Goal: Check status: Check status

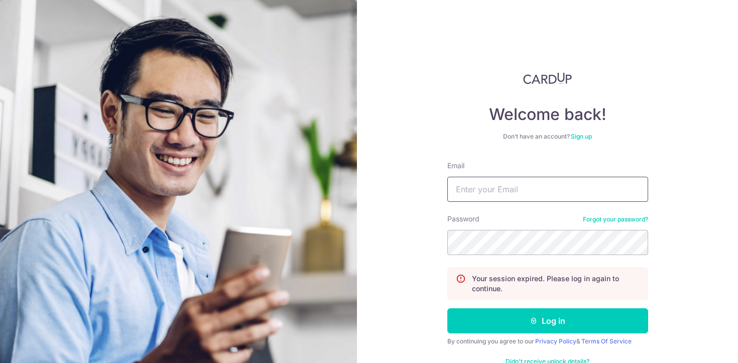
click at [470, 194] on input "Email" at bounding box center [548, 189] width 201 height 25
type input "[EMAIL_ADDRESS][DOMAIN_NAME]"
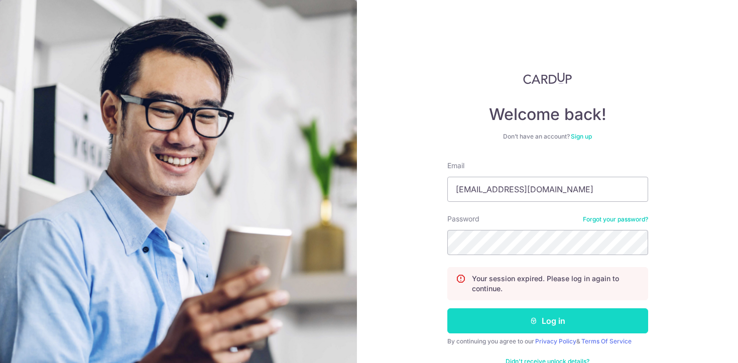
click at [559, 315] on button "Log in" at bounding box center [548, 320] width 201 height 25
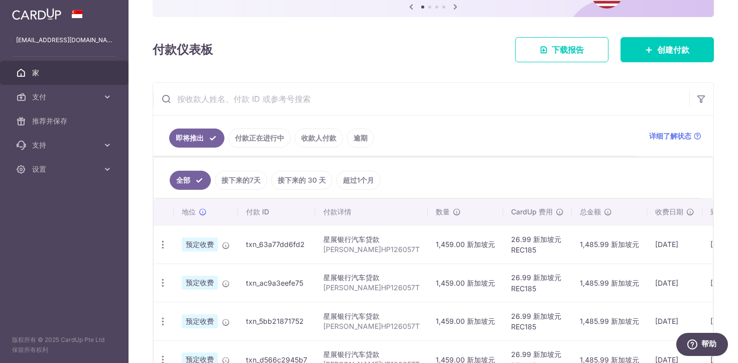
scroll to position [116, 0]
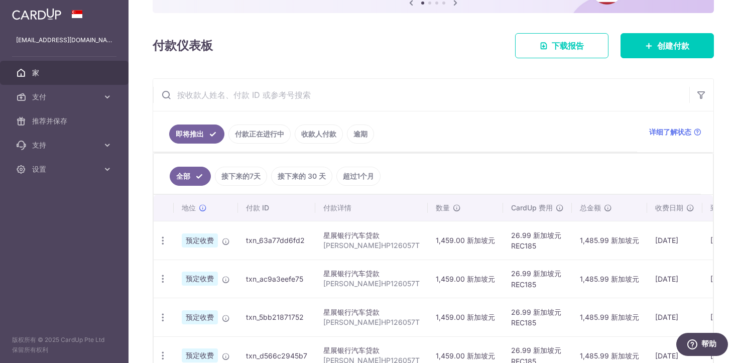
click at [252, 134] on font "付款正在进行中" at bounding box center [259, 134] width 49 height 9
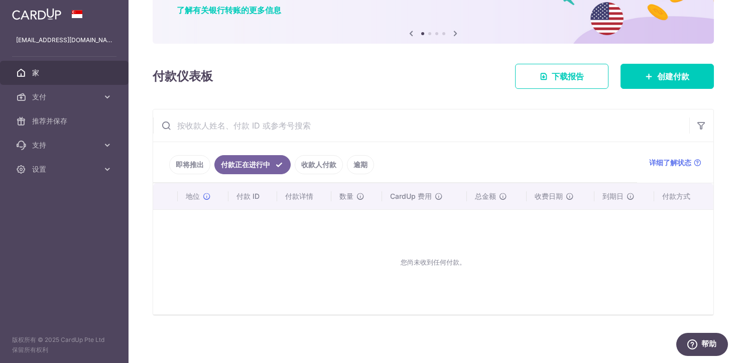
scroll to position [85, 0]
click at [102, 97] on icon at bounding box center [107, 97] width 10 height 10
click at [334, 170] on link "收款人付款" at bounding box center [319, 164] width 48 height 19
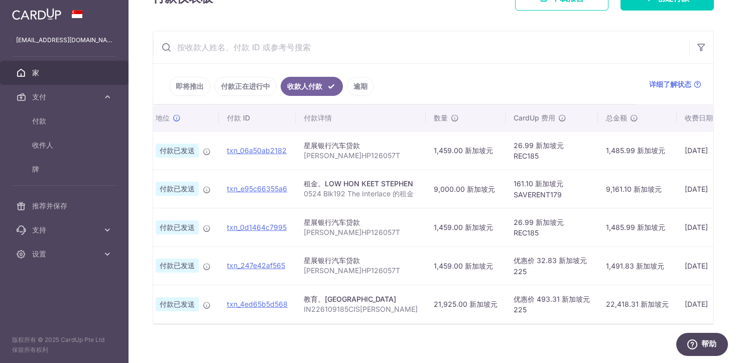
scroll to position [0, 0]
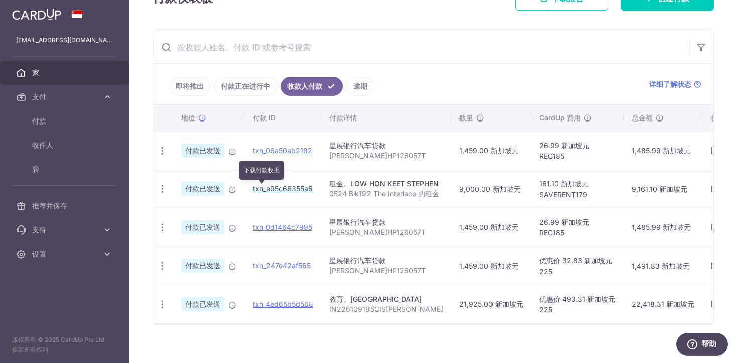
click at [284, 190] on font "txn_e95c66355a6" at bounding box center [283, 188] width 60 height 9
